Goal: Task Accomplishment & Management: Use online tool/utility

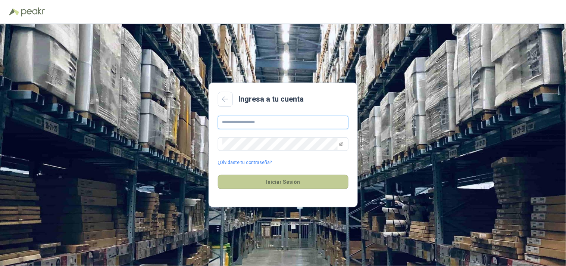
type input "**********"
click at [309, 188] on button "Iniciar Sesión" at bounding box center [283, 182] width 131 height 14
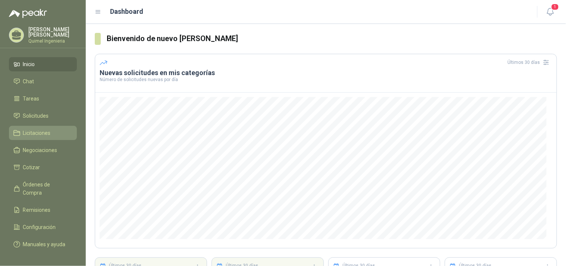
click at [38, 130] on span "Licitaciones" at bounding box center [37, 133] width 28 height 8
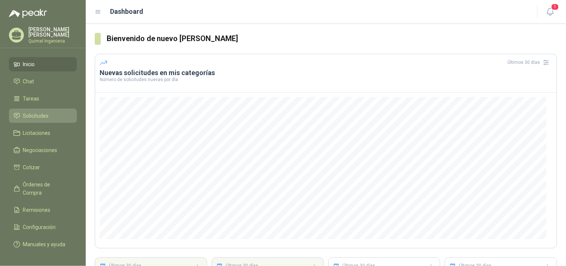
click at [43, 114] on span "Solicitudes" at bounding box center [36, 116] width 26 height 8
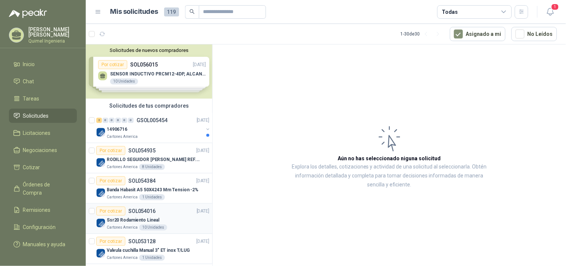
click at [158, 213] on div "Por cotizar SOL054016 [DATE]" at bounding box center [152, 210] width 113 height 9
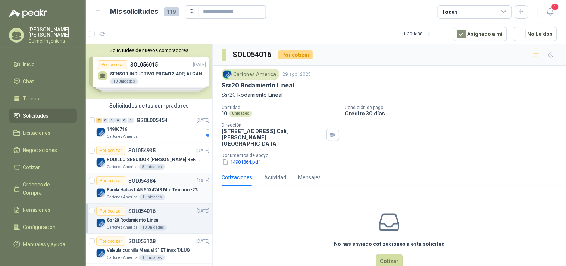
click at [162, 200] on article "Por cotizar SOL054384 [DATE] Banda Habasit A5 50X4243 Mm Tension -2% Cartones A…" at bounding box center [149, 188] width 127 height 30
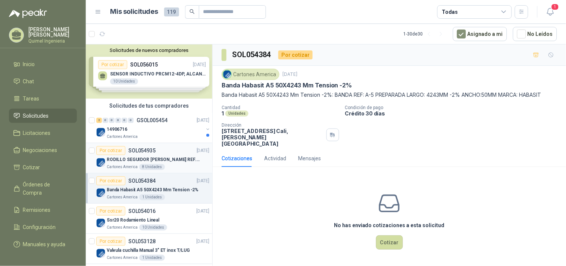
click at [165, 172] on article "Por cotizar SOL054935 [DATE] RODILLO SEGUIDOR [PERSON_NAME] REF. NATV-17-PPA MA…" at bounding box center [149, 158] width 127 height 30
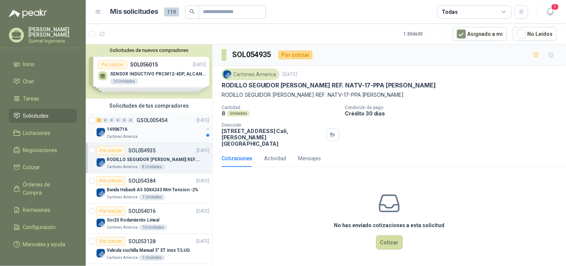
click at [162, 132] on div "14906716" at bounding box center [155, 129] width 97 height 9
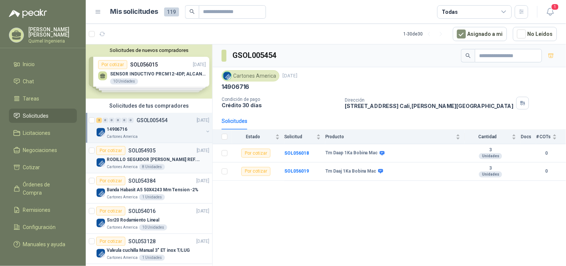
click at [174, 160] on p "RODILLO SEGUIDOR [PERSON_NAME] REF. NATV-17-PPA [PERSON_NAME]" at bounding box center [153, 159] width 93 height 7
